Goal: Task Accomplishment & Management: Use online tool/utility

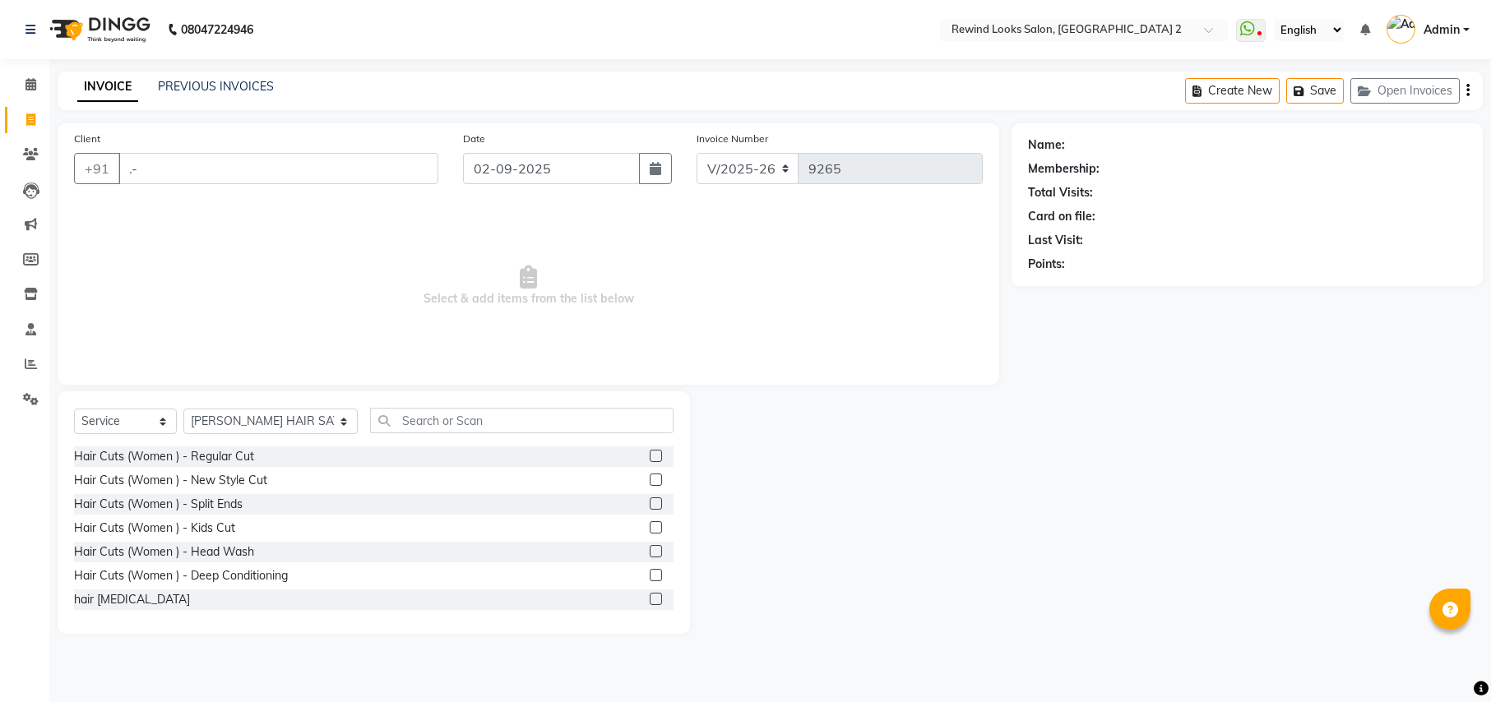
select select "4640"
select select "service"
select select "27076"
click at [26, 365] on icon at bounding box center [31, 364] width 12 height 12
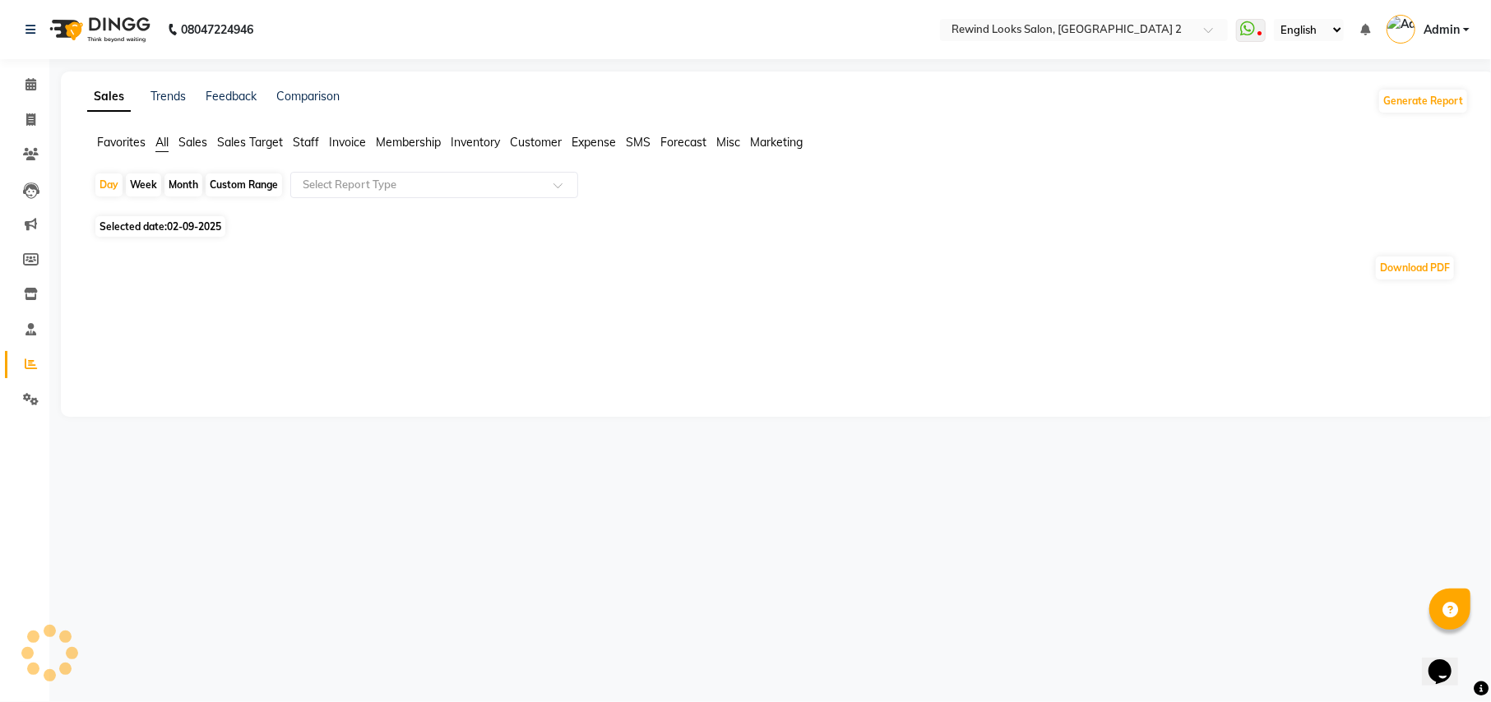
click at [310, 135] on span "Staff" at bounding box center [306, 142] width 26 height 15
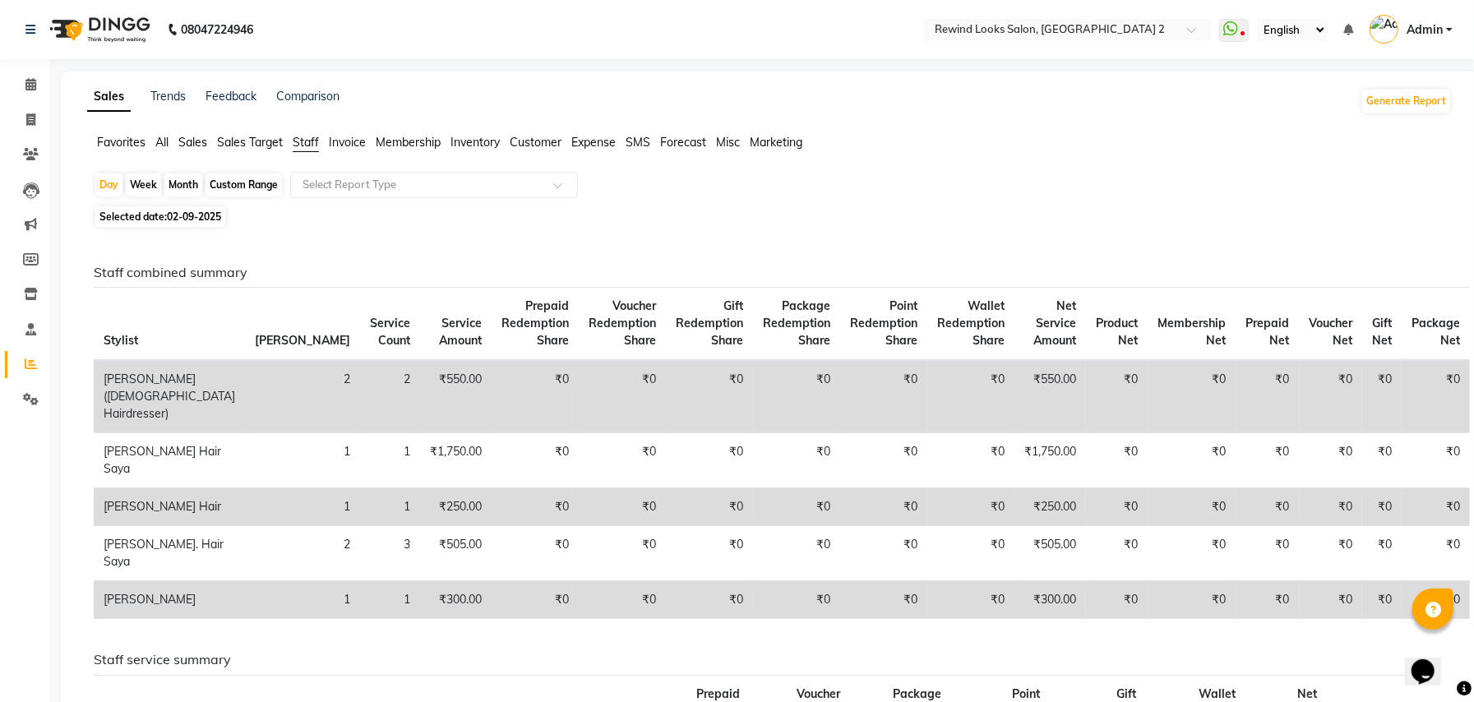
click at [172, 183] on div "Month" at bounding box center [183, 185] width 38 height 23
click at [175, 214] on span "02-09-2025" at bounding box center [194, 217] width 54 height 12
select select "9"
select select "2025"
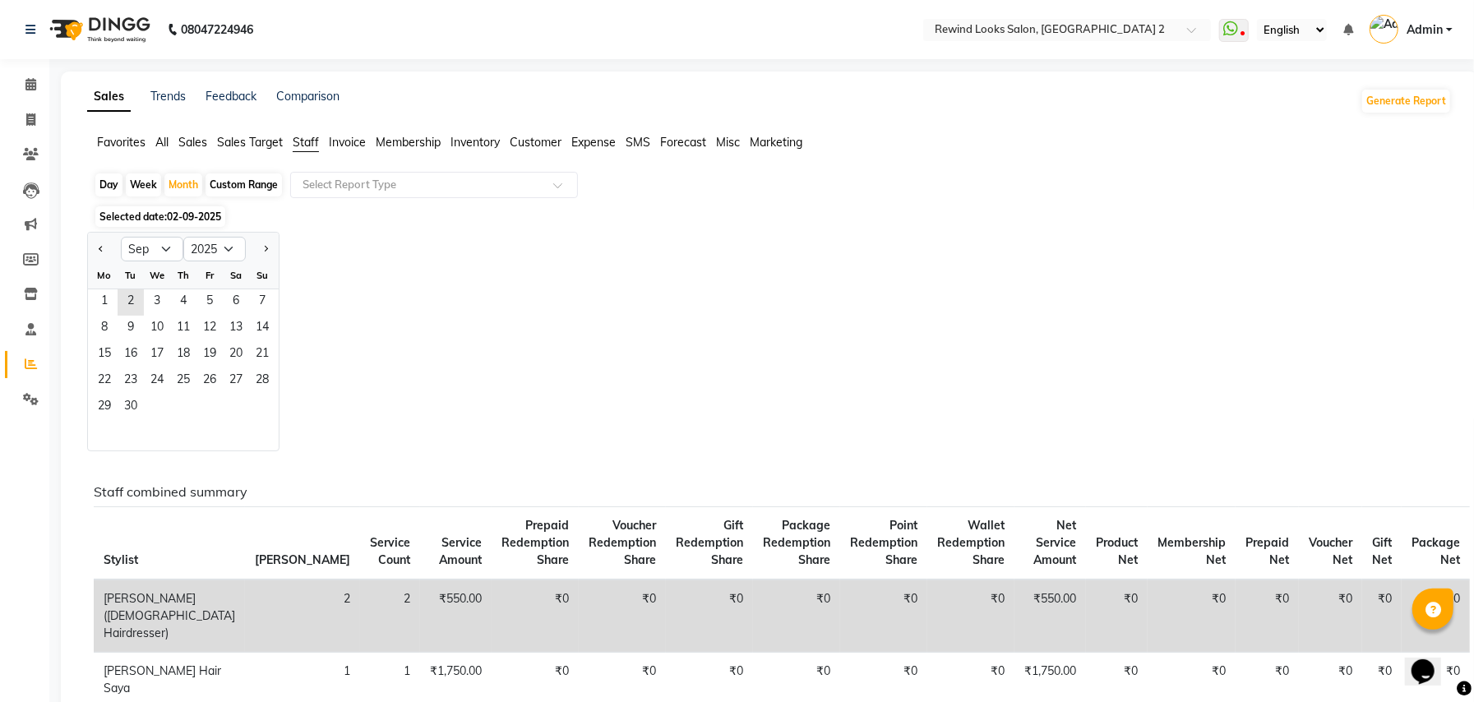
click at [109, 248] on div at bounding box center [104, 249] width 33 height 26
click at [109, 253] on div at bounding box center [104, 249] width 33 height 26
click at [104, 254] on button "Previous month" at bounding box center [101, 249] width 13 height 26
select select "8"
click at [214, 293] on span "1" at bounding box center [210, 302] width 26 height 26
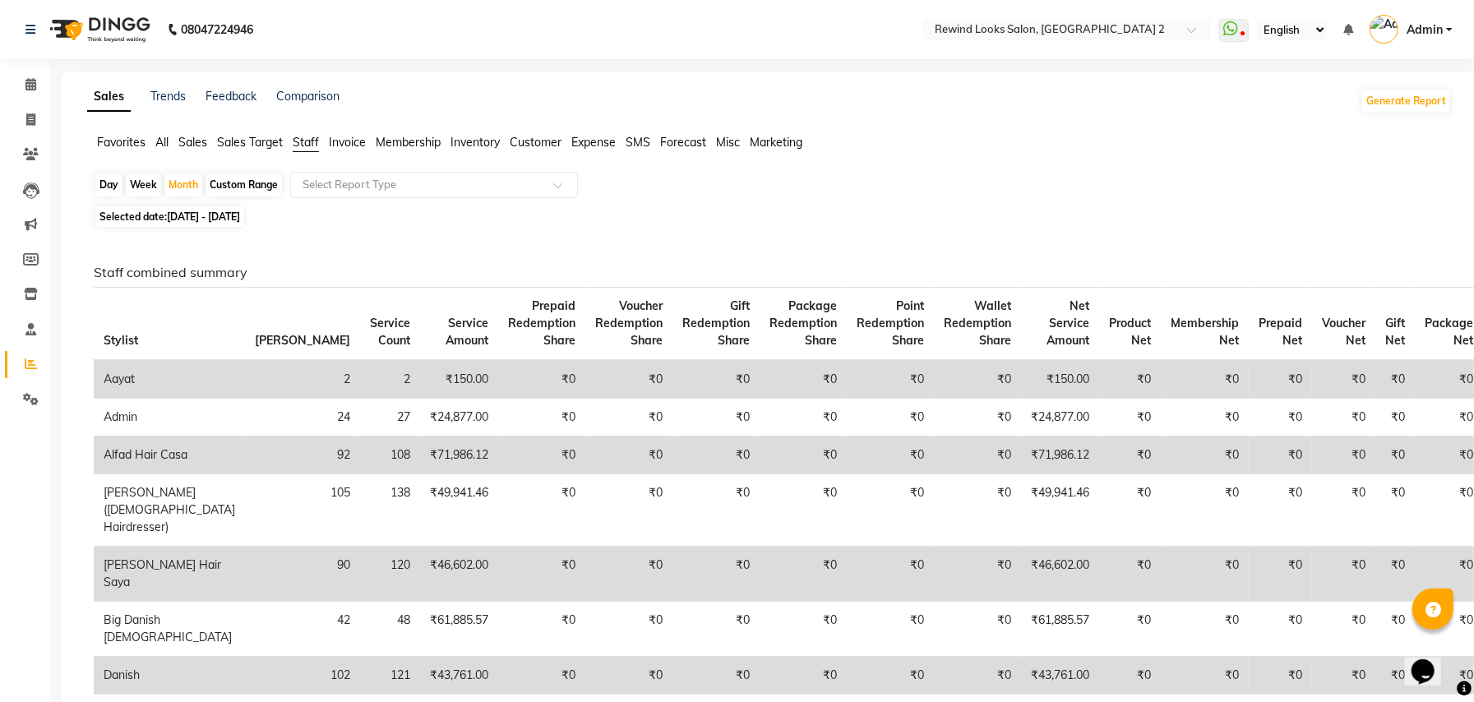
scroll to position [889, 0]
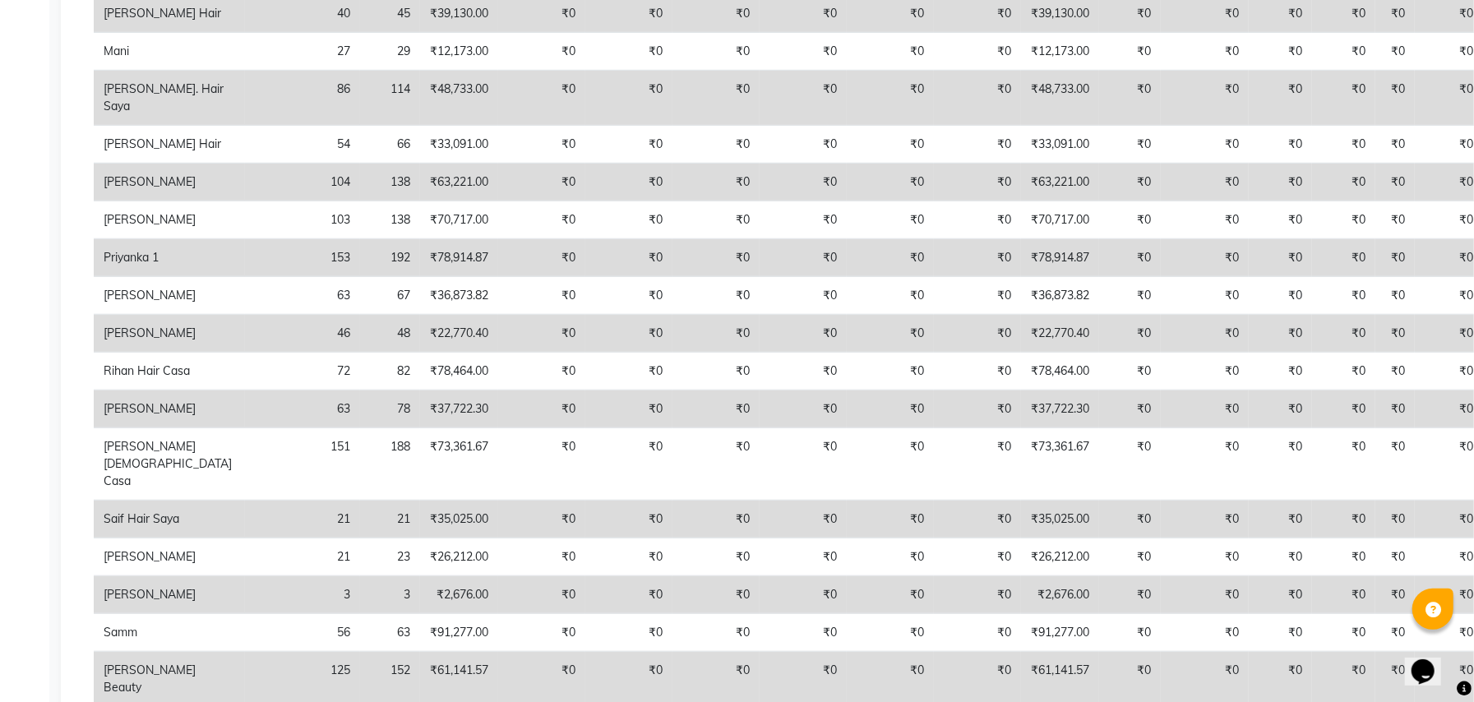
select select "service"
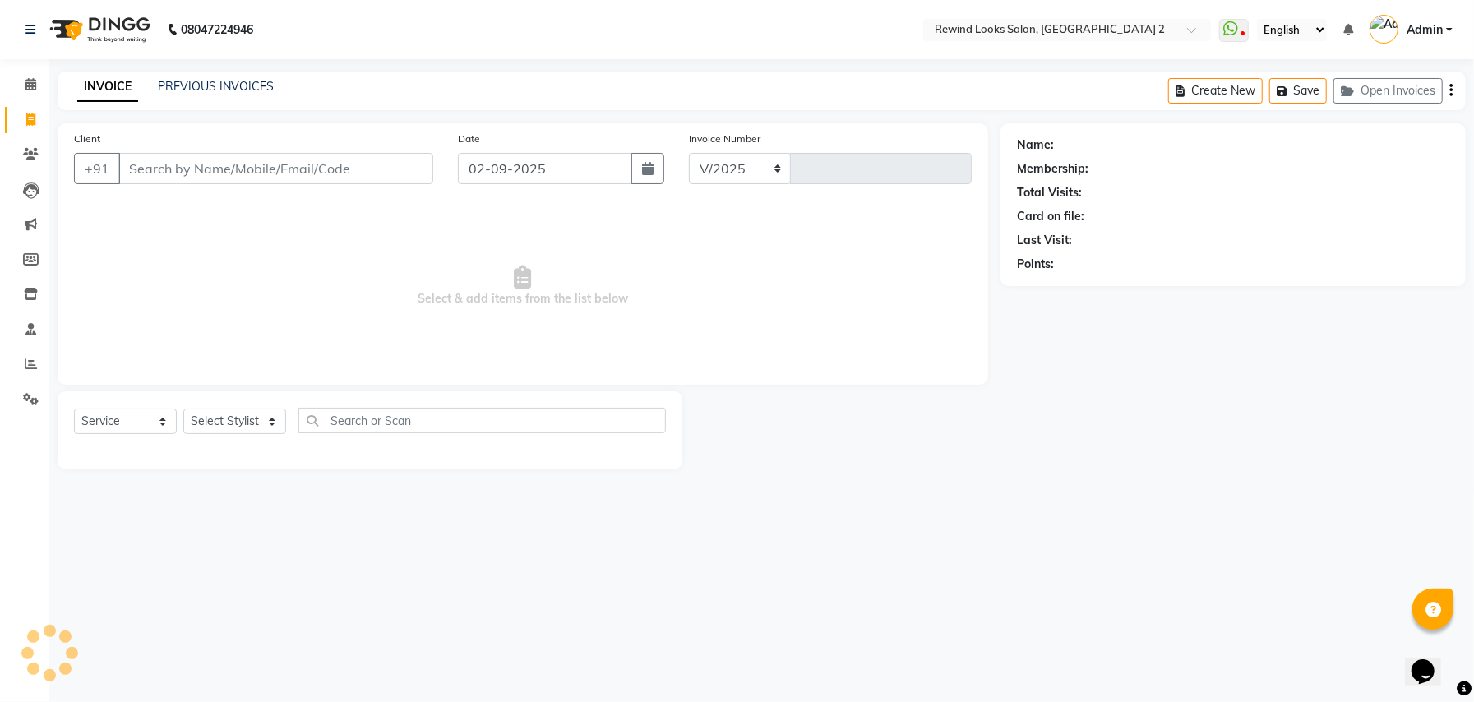
select select "4640"
type input "9265"
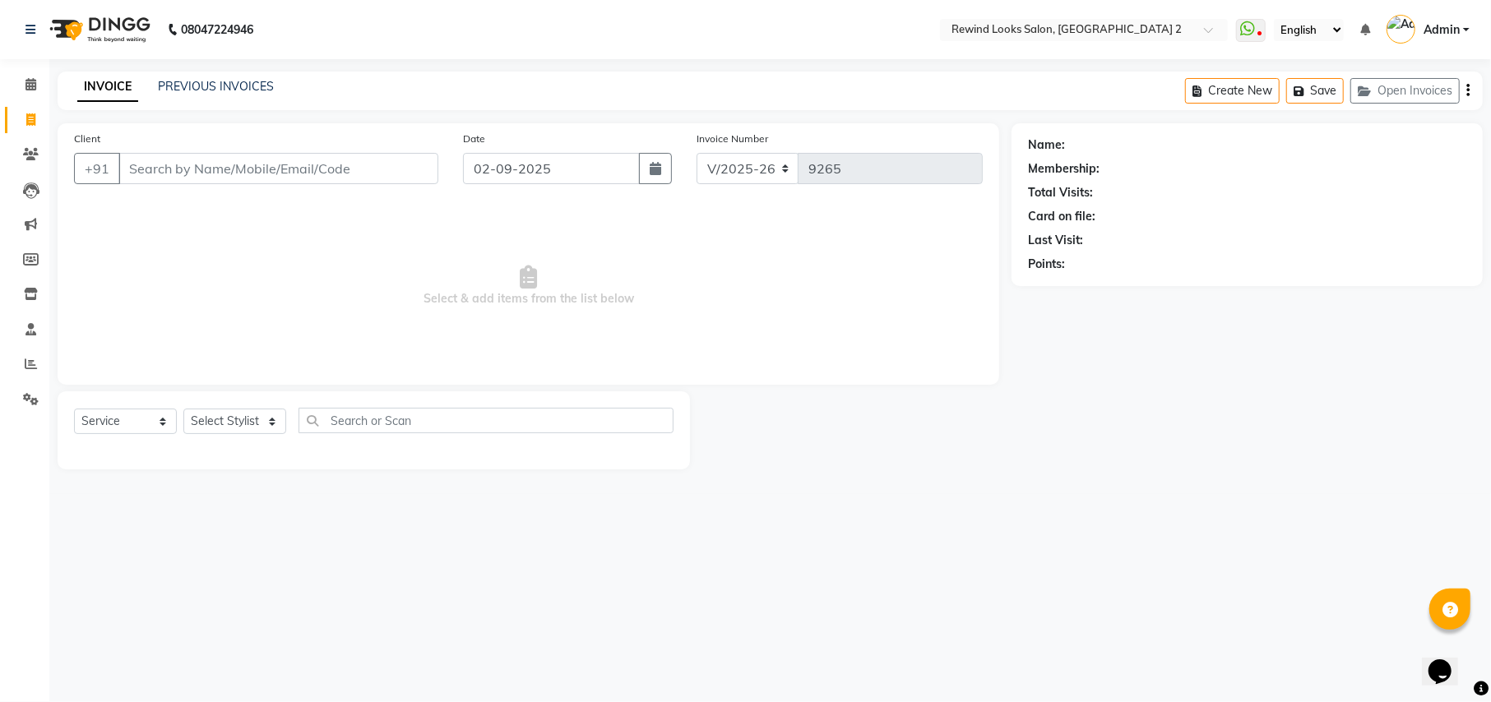
select select "27076"
